Goal: Task Accomplishment & Management: Use online tool/utility

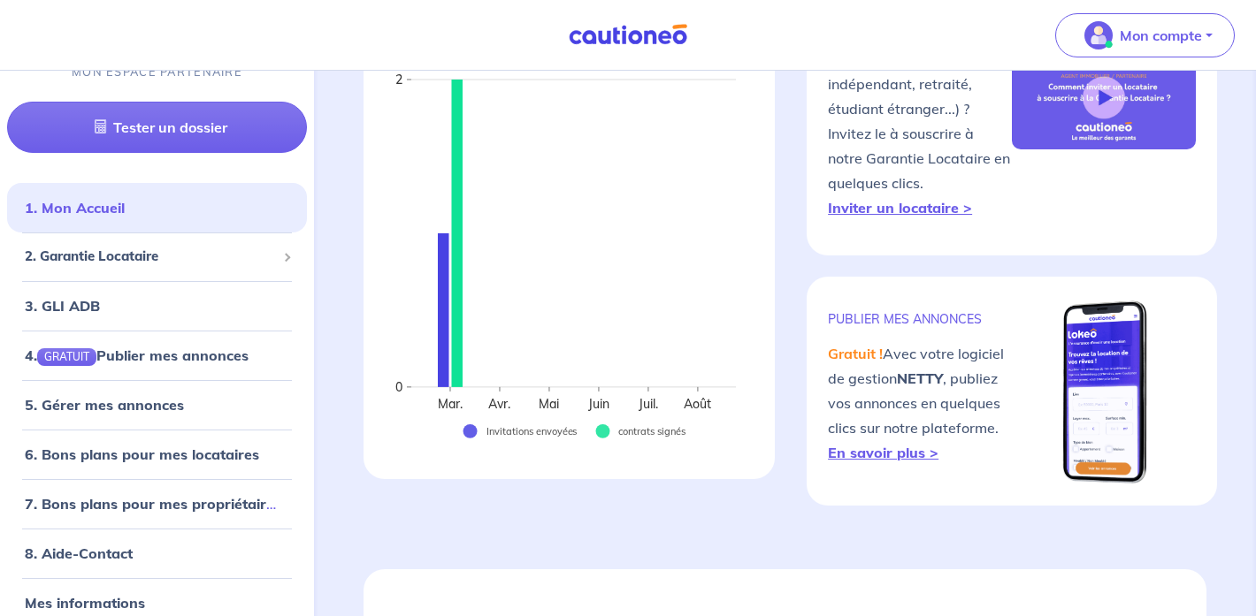
scroll to position [39, 0]
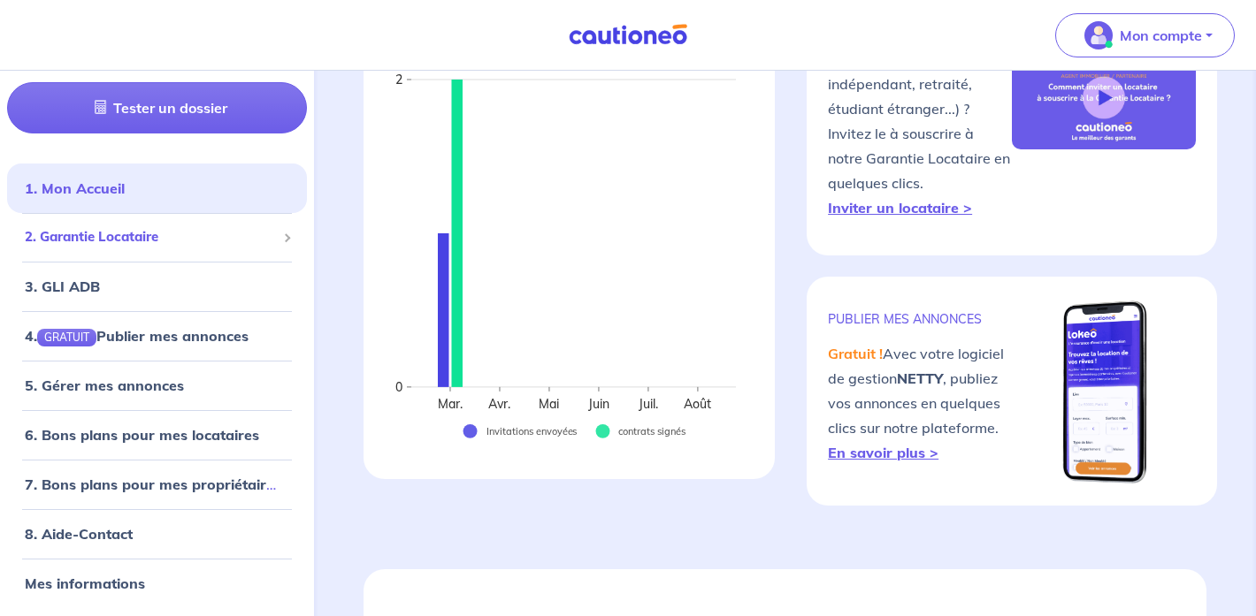
click at [137, 233] on span "2. Garantie Locataire" at bounding box center [150, 237] width 251 height 20
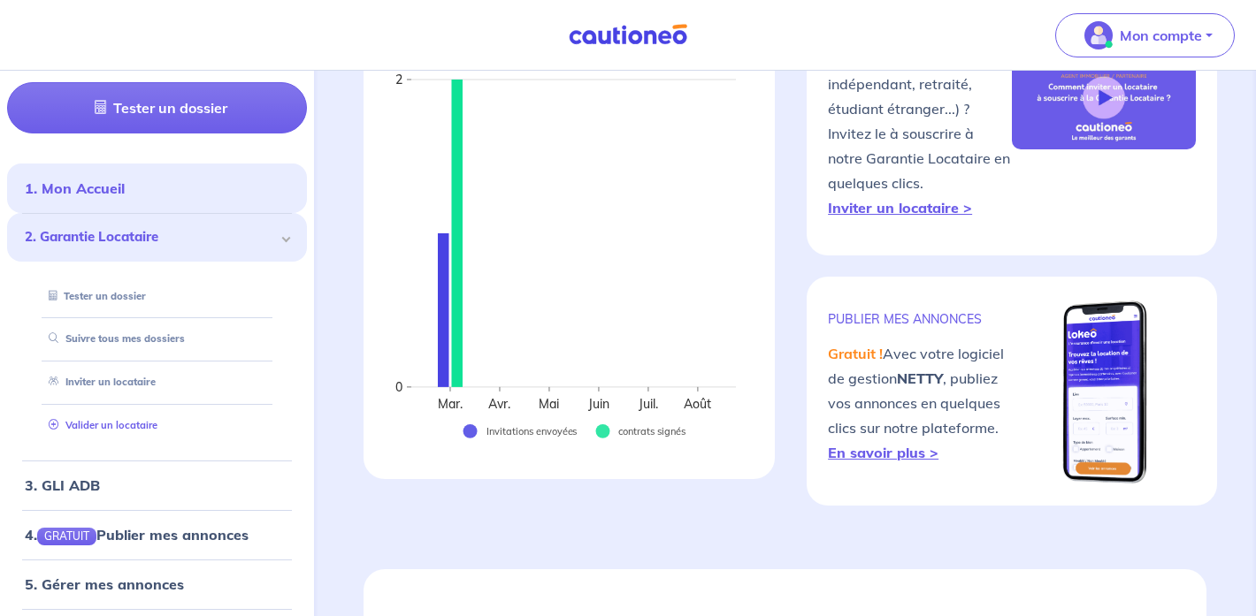
click at [129, 429] on link "Valider un locataire" at bounding box center [100, 425] width 116 height 12
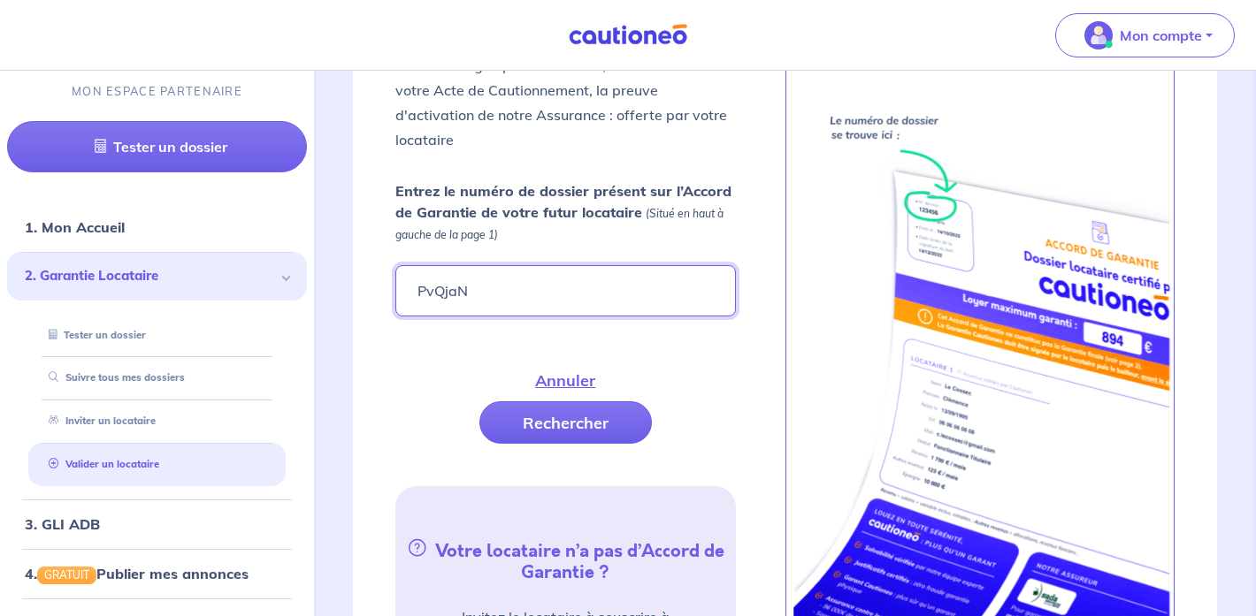
scroll to position [690, 0]
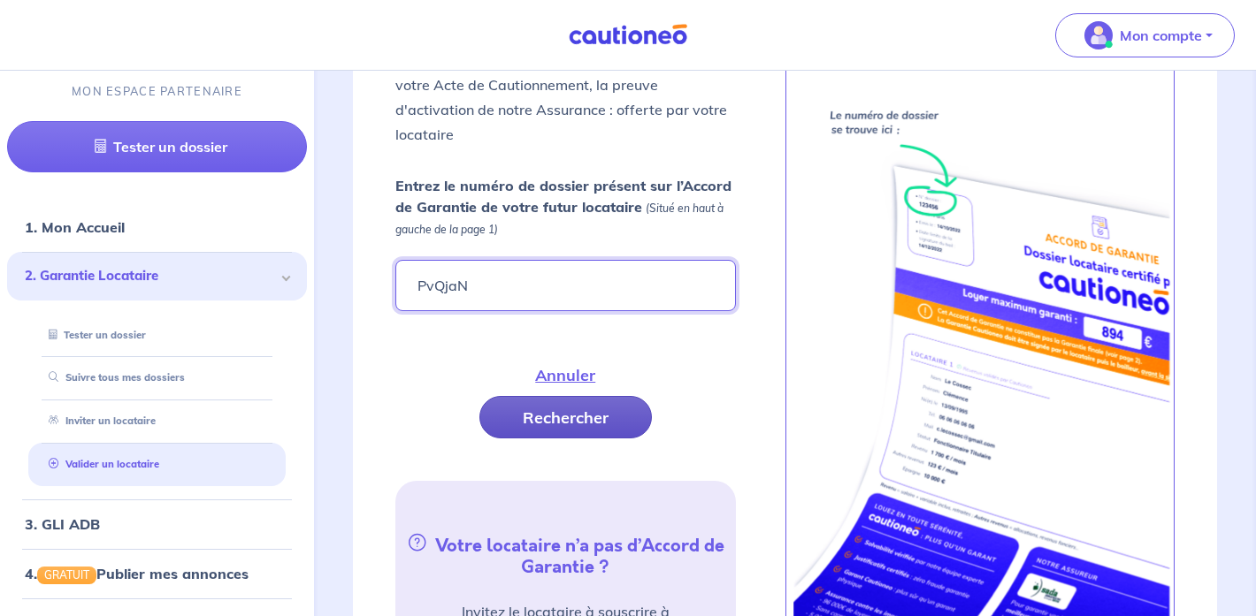
type input "PvQjaN"
click at [578, 400] on button "Rechercher" at bounding box center [565, 417] width 172 height 42
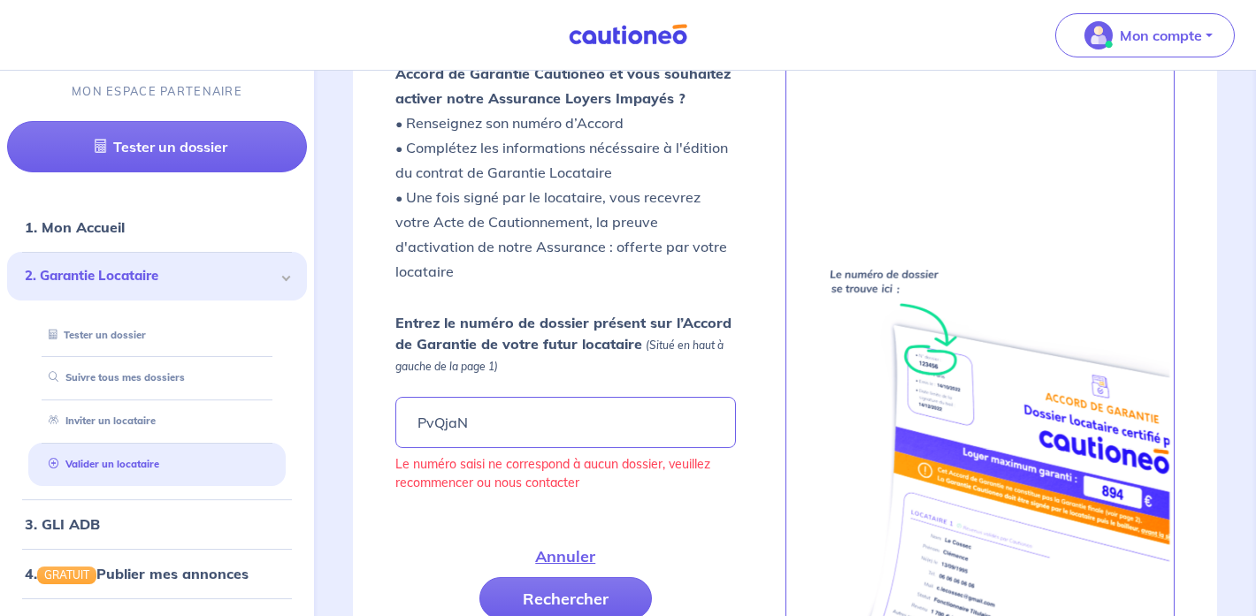
scroll to position [547, 0]
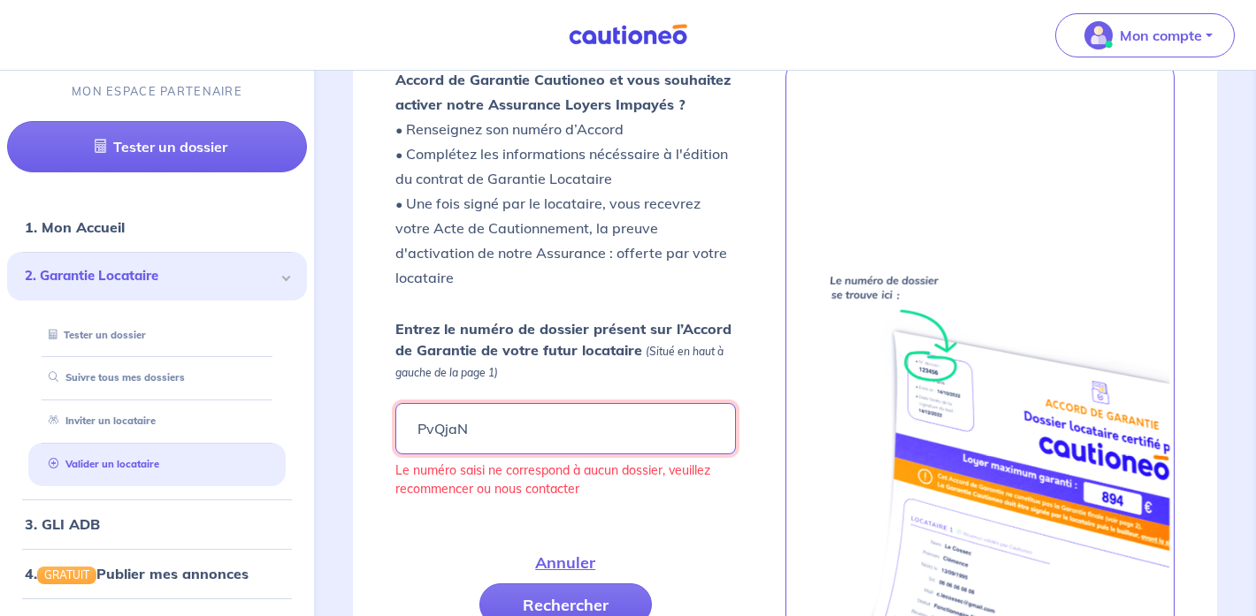
click at [529, 403] on input "PvQjaN" at bounding box center [565, 428] width 340 height 51
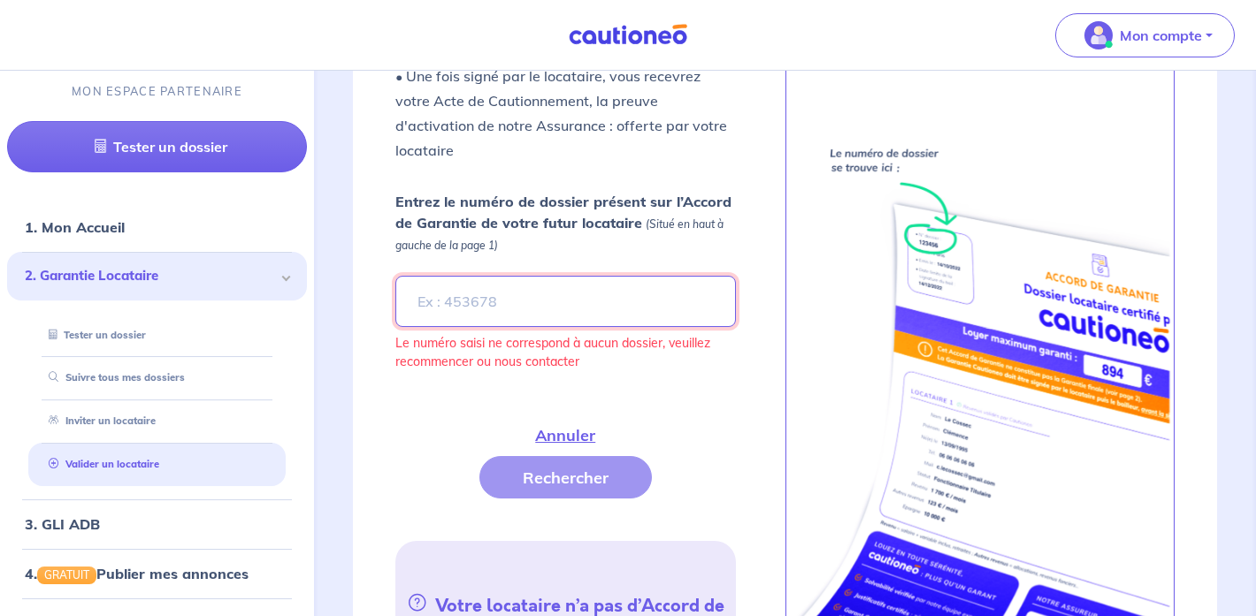
scroll to position [646, 0]
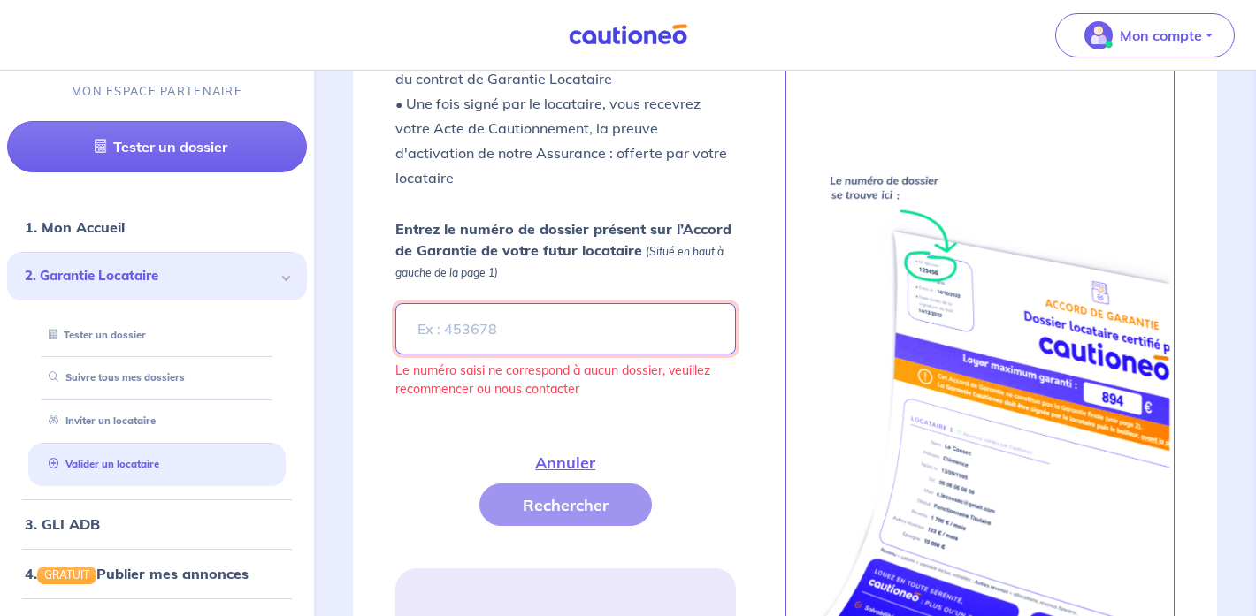
click at [569, 305] on input "Entrez le numéro de dossier présent sur l’Accord de Garantie de votre futur loc…" at bounding box center [565, 328] width 340 height 51
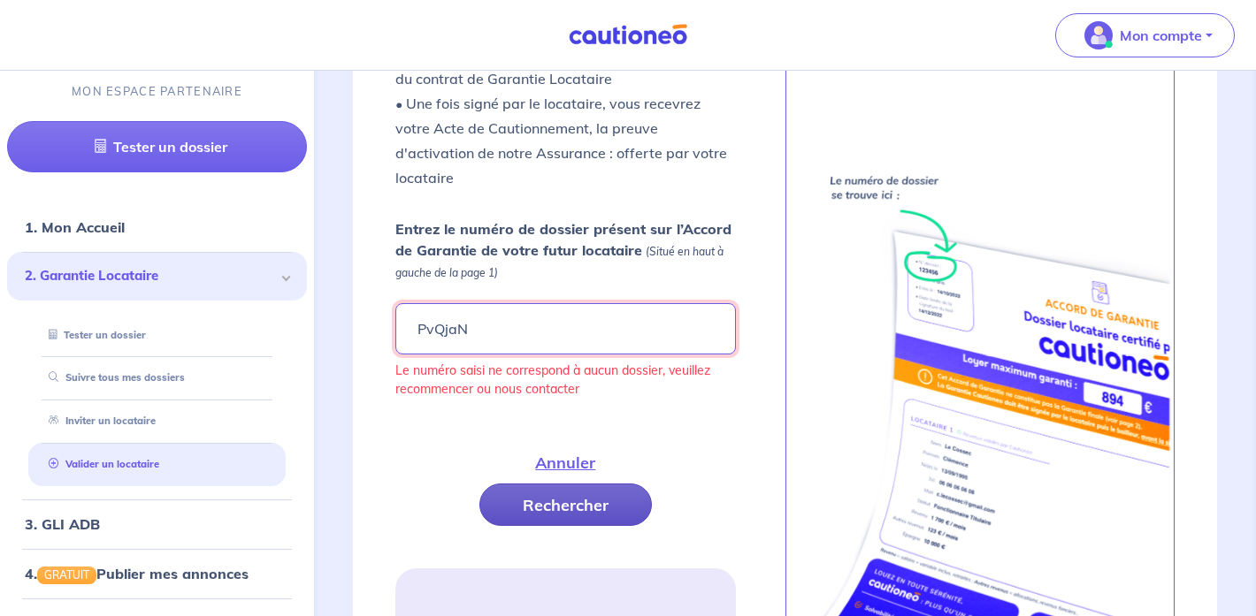
type input "PvQjaN"
click at [570, 484] on button "Rechercher" at bounding box center [565, 505] width 172 height 42
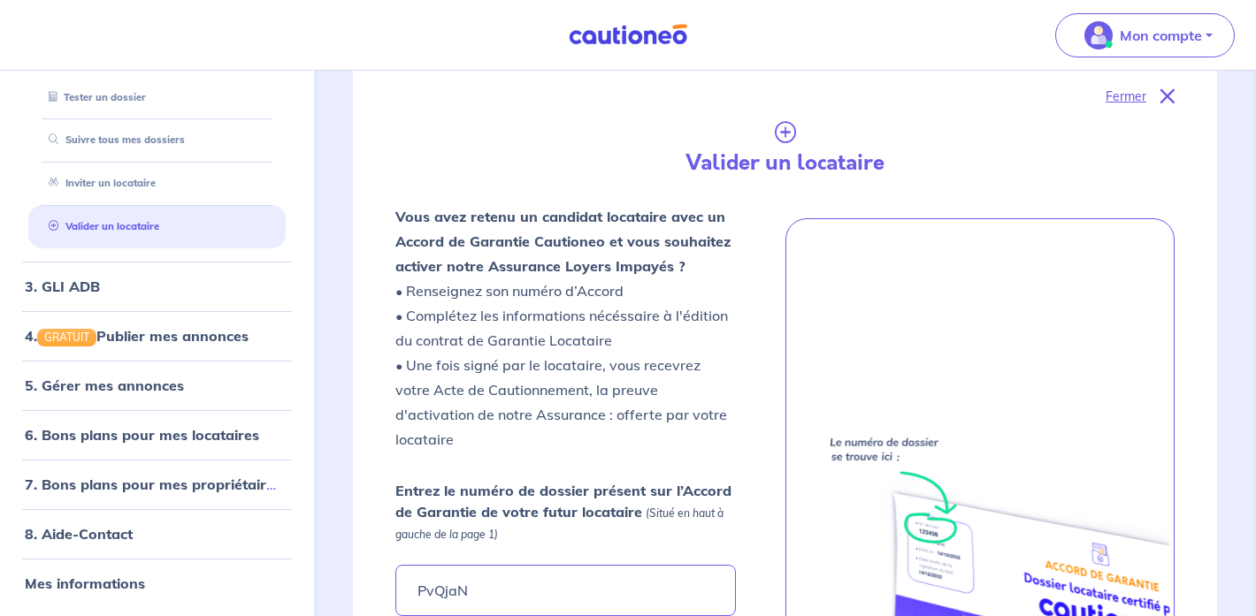
scroll to position [410, 0]
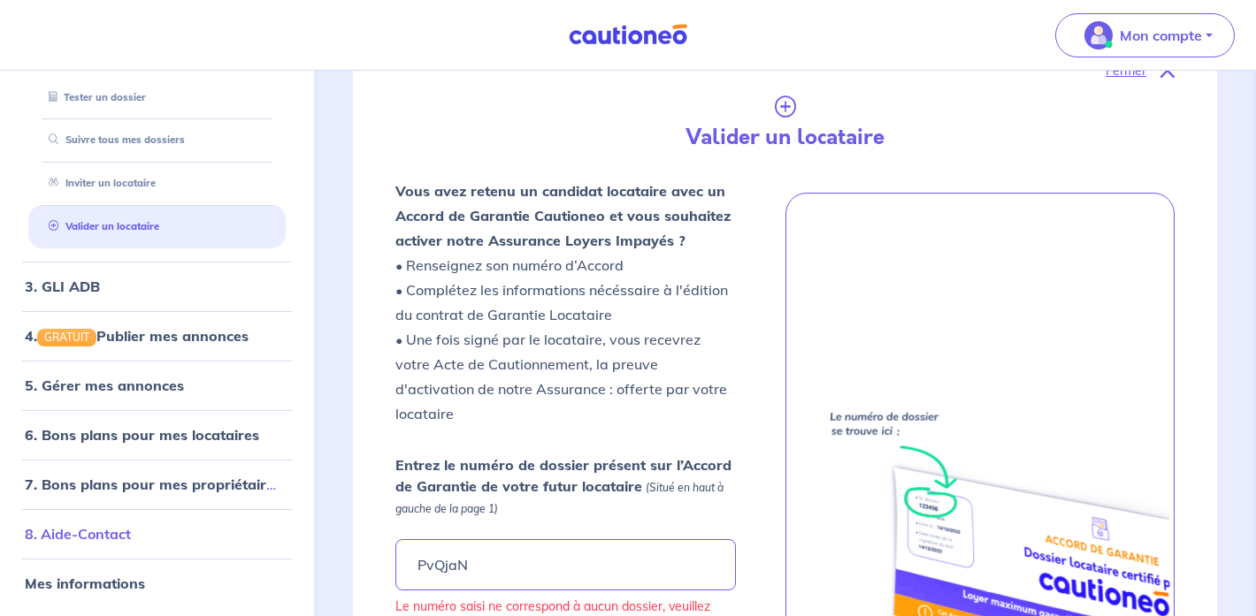
click at [88, 538] on link "8. Aide-Contact" at bounding box center [78, 534] width 106 height 18
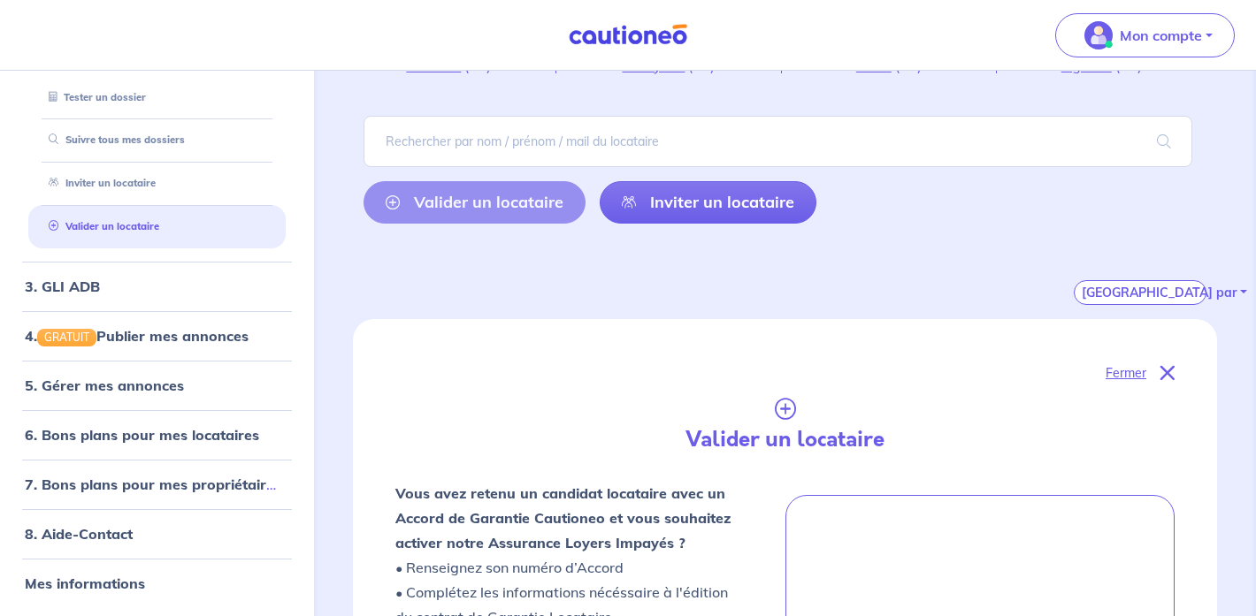
scroll to position [131, 0]
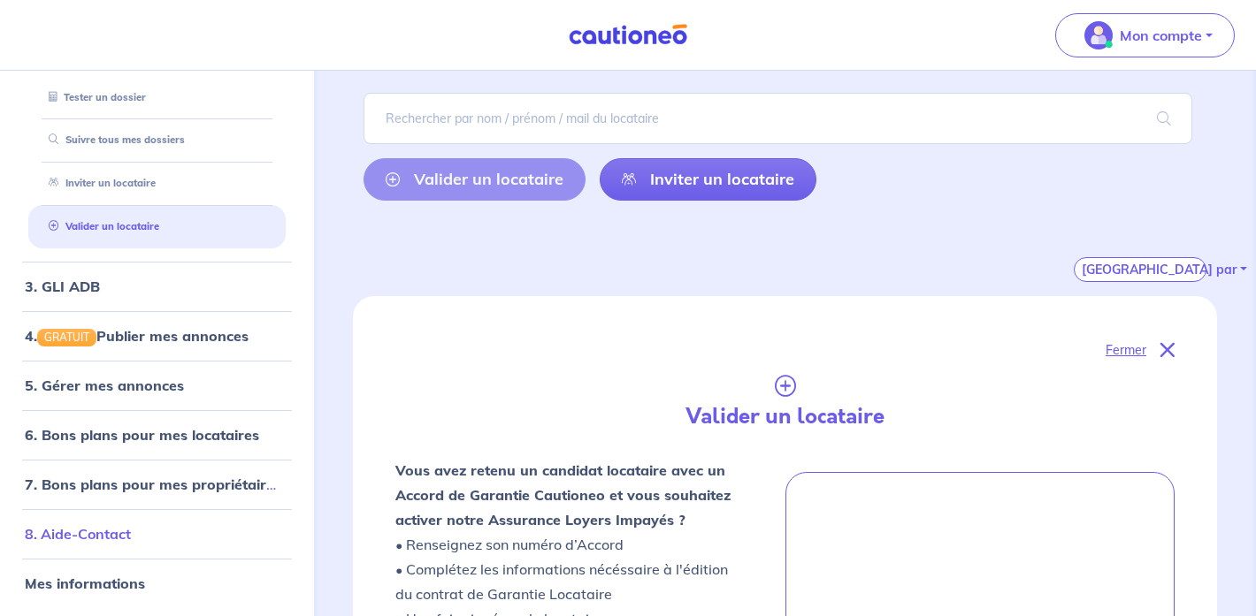
click at [113, 534] on link "8. Aide-Contact" at bounding box center [78, 534] width 106 height 18
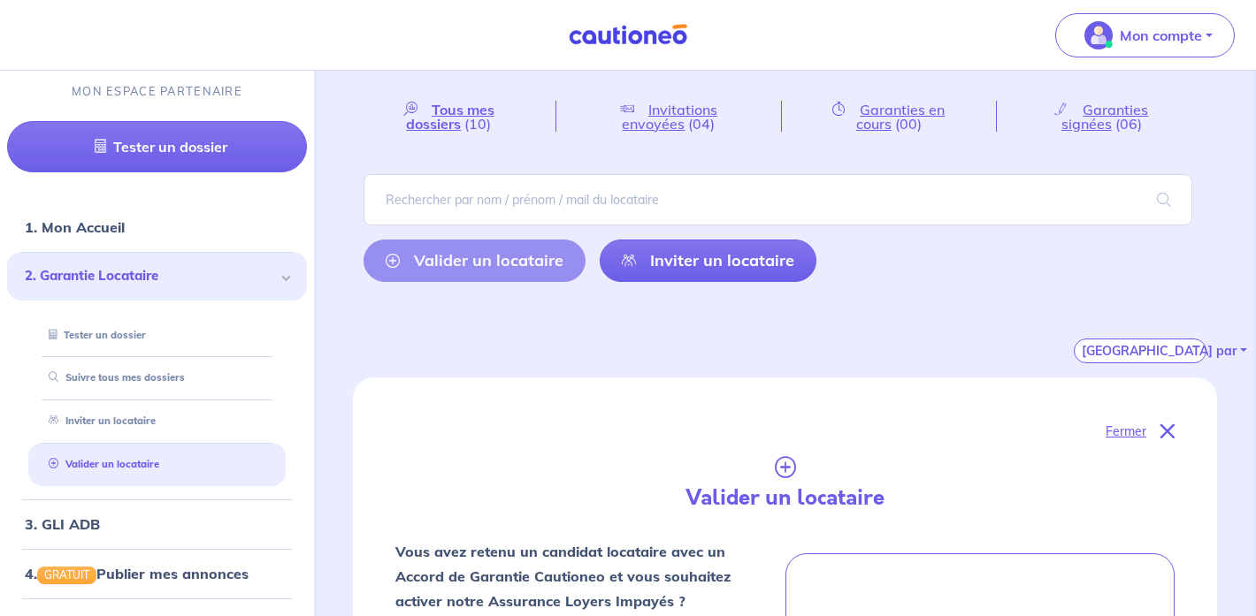
scroll to position [0, 0]
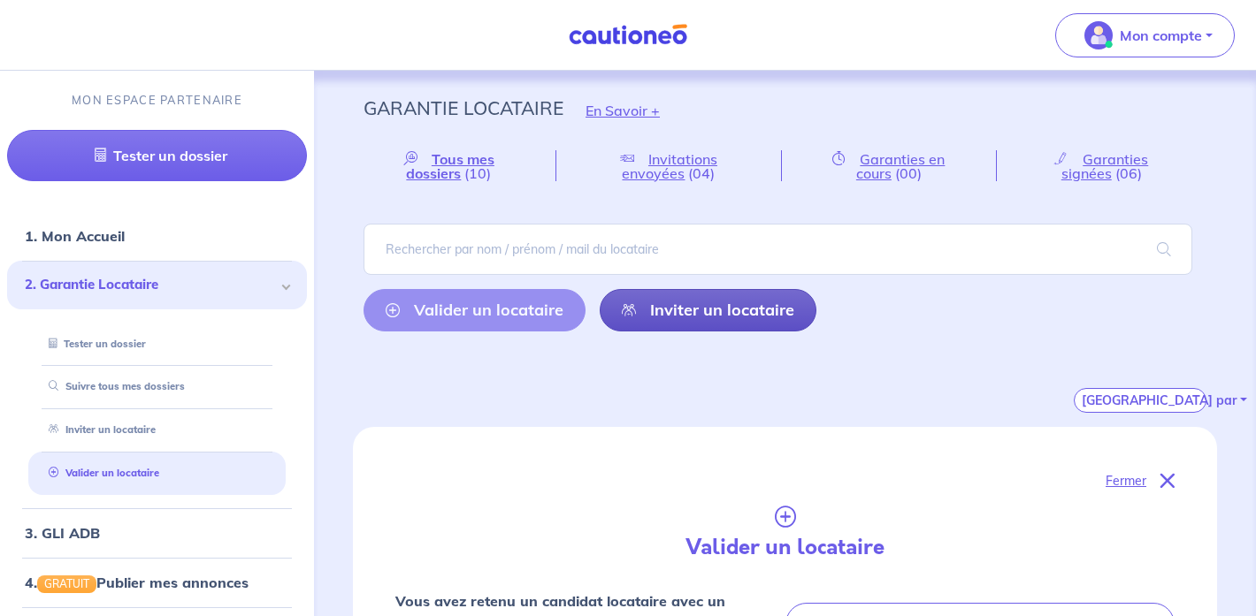
click at [730, 310] on link "Inviter un locataire" at bounding box center [708, 310] width 217 height 42
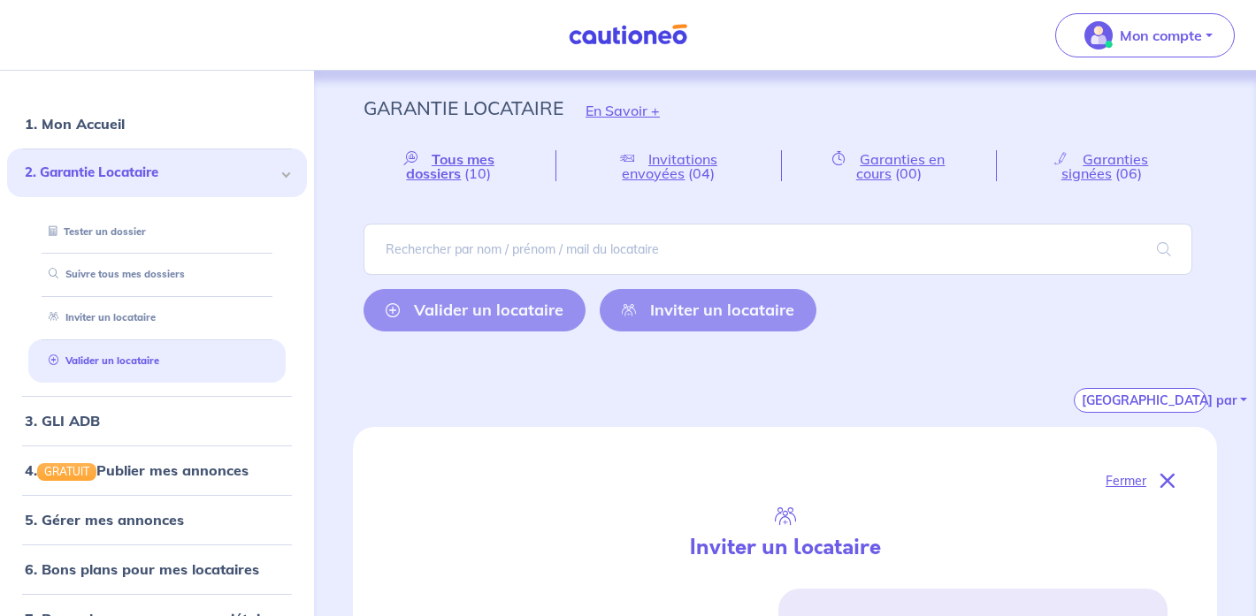
scroll to position [113, 0]
click at [128, 279] on link "Suivre tous mes dossiers" at bounding box center [112, 273] width 141 height 12
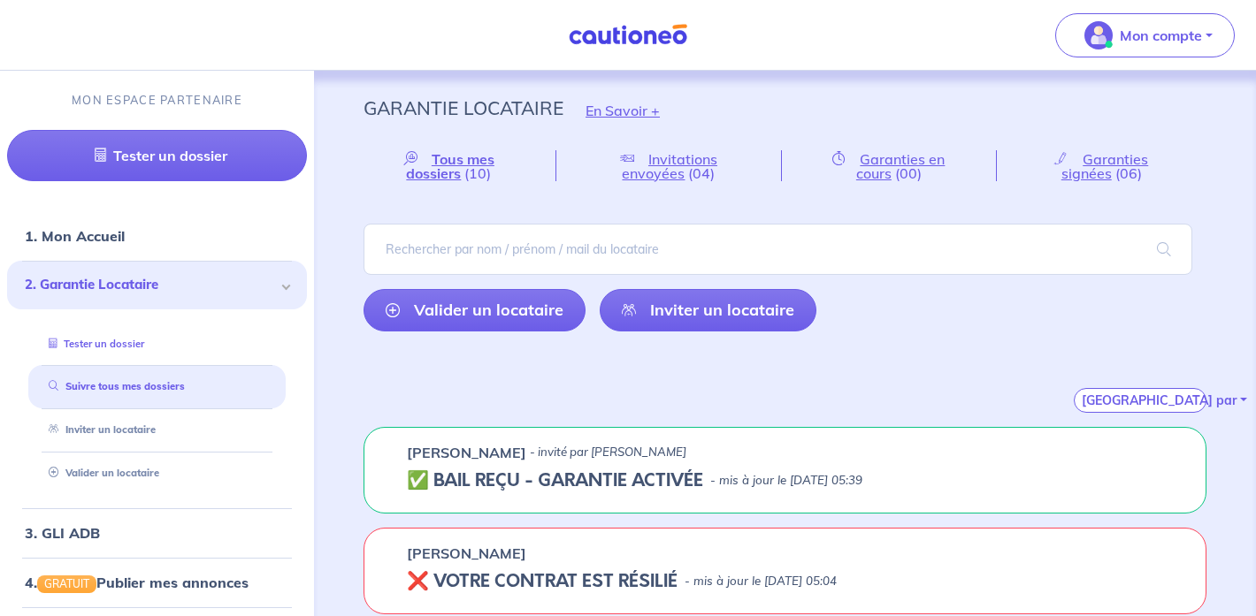
click at [132, 342] on link "Tester un dossier" at bounding box center [93, 344] width 103 height 12
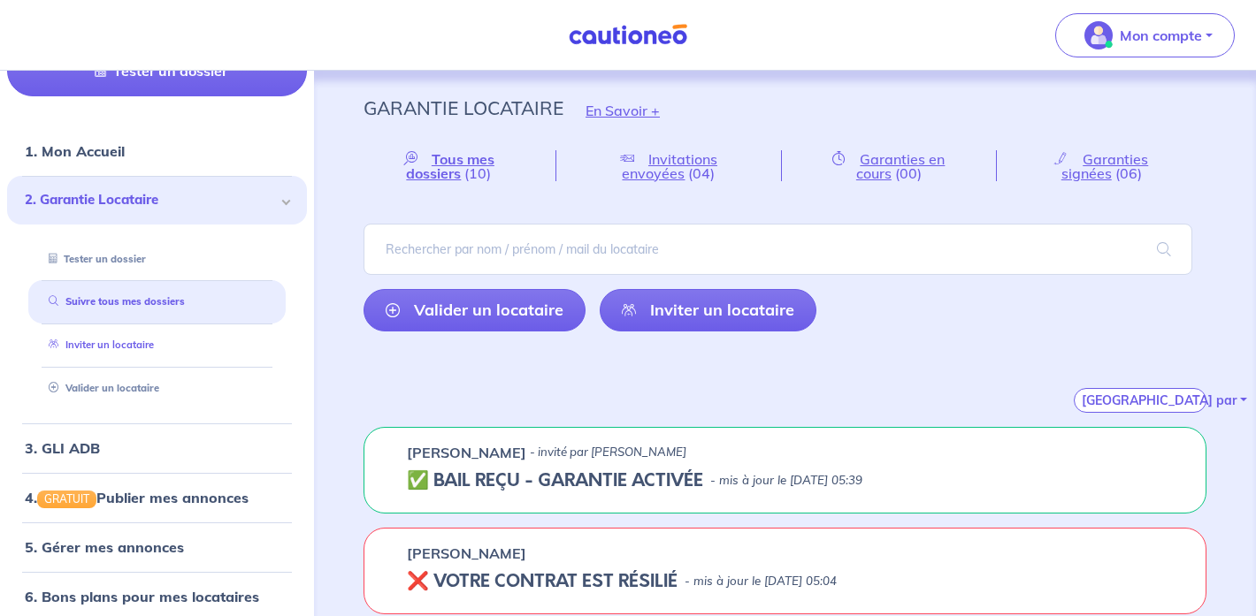
scroll to position [93, 0]
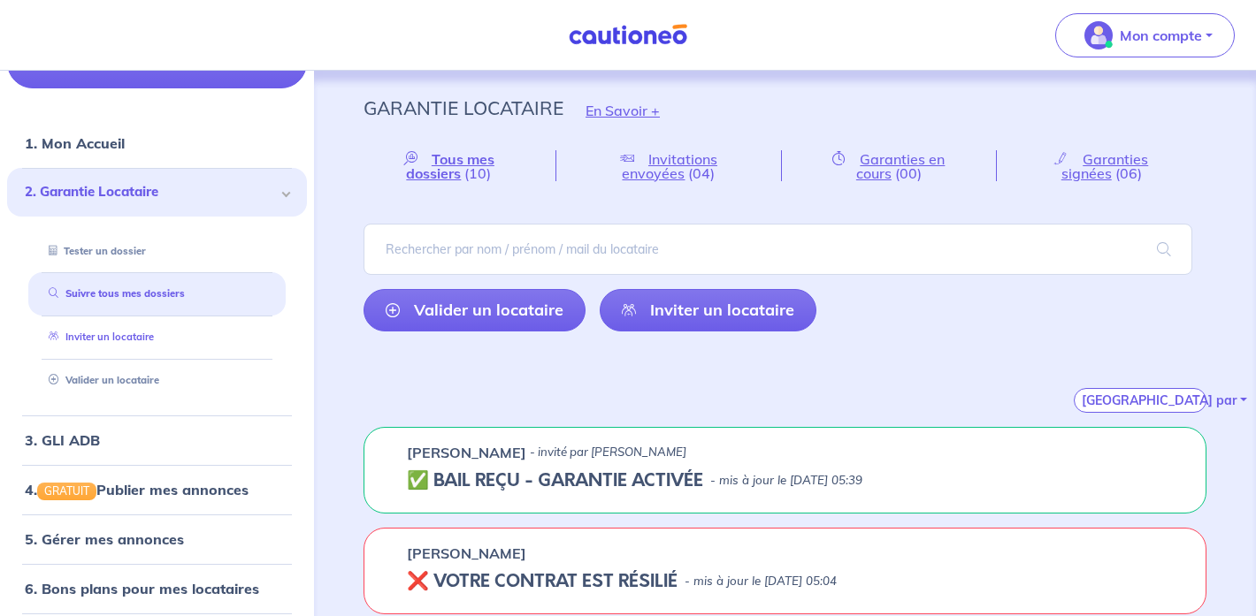
click at [116, 337] on link "Inviter un locataire" at bounding box center [98, 337] width 112 height 12
select select "FR"
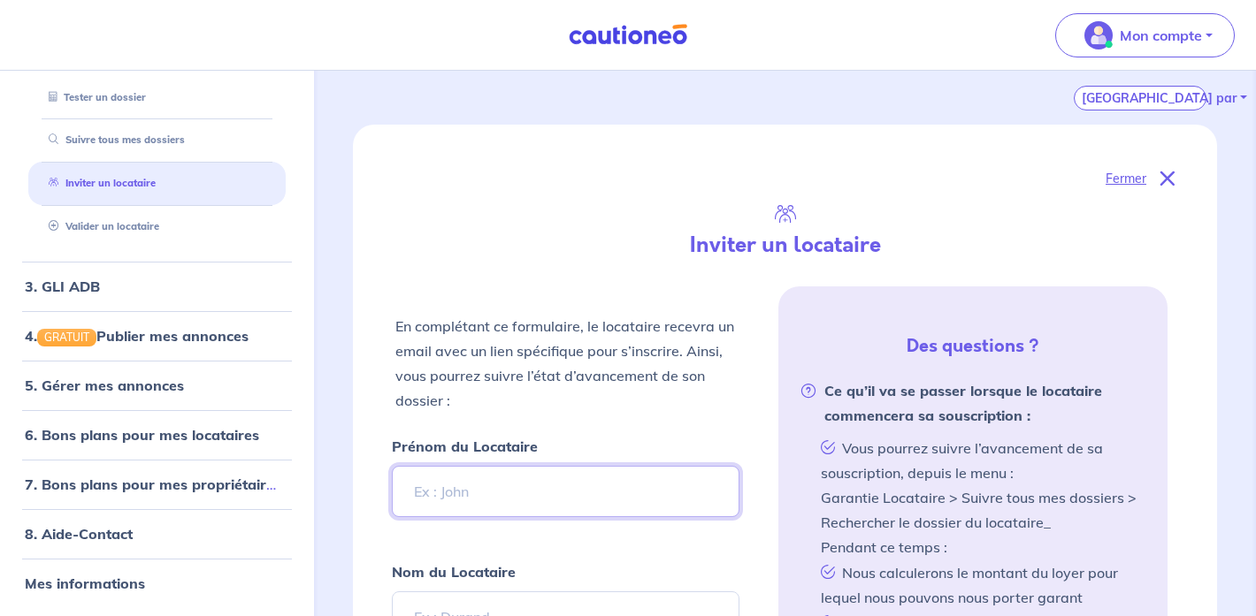
scroll to position [288, 0]
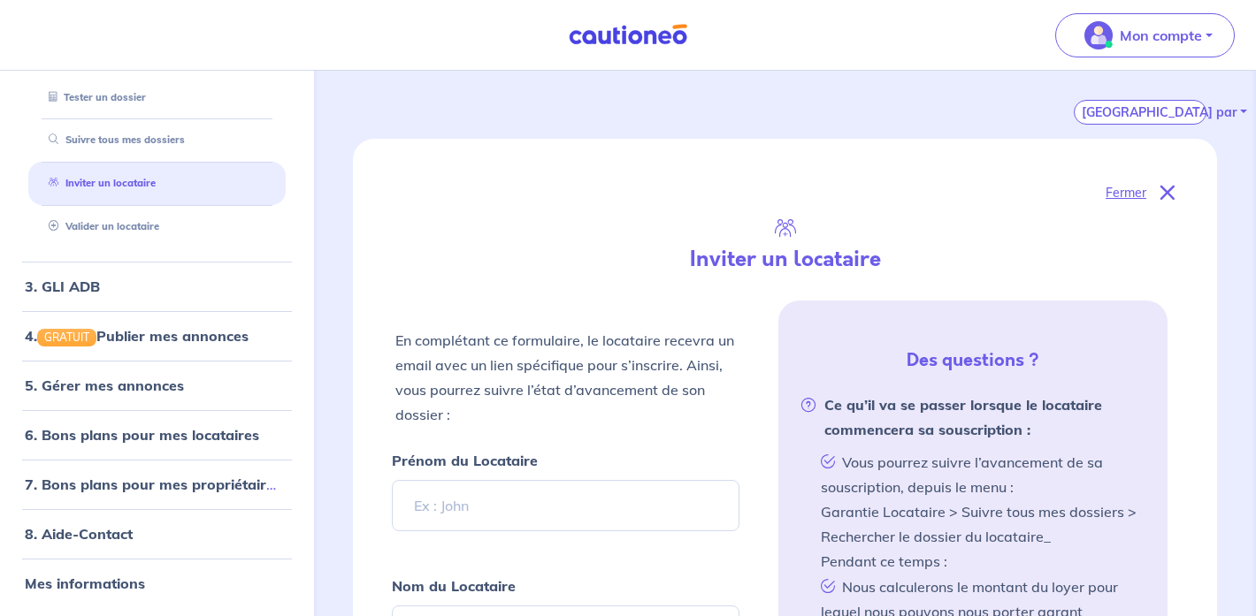
click at [1166, 192] on icon at bounding box center [1167, 193] width 14 height 14
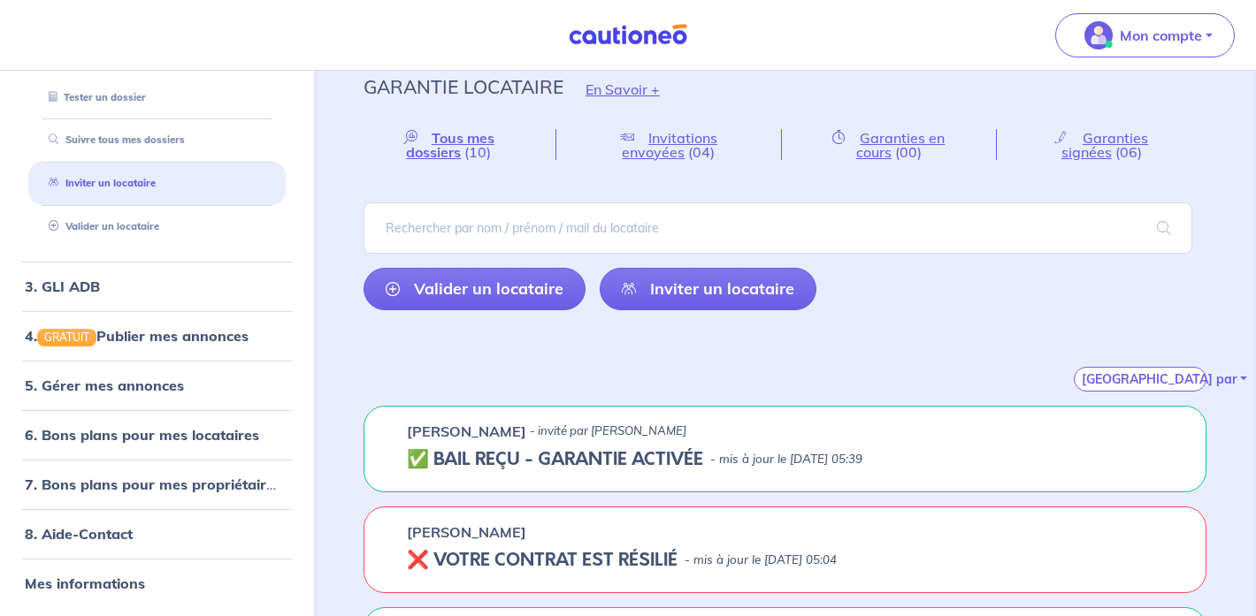
scroll to position [0, 0]
